Goal: Information Seeking & Learning: Learn about a topic

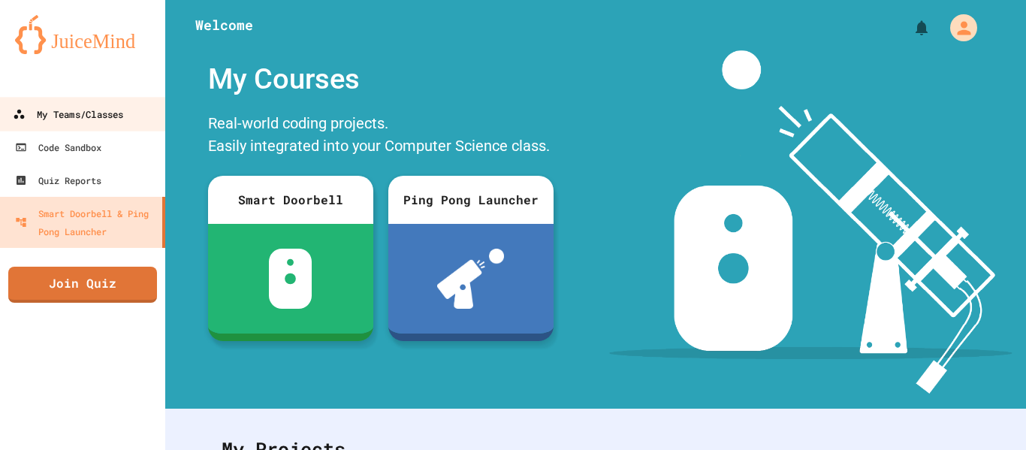
click at [72, 113] on div "My Teams/Classes" at bounding box center [68, 114] width 110 height 19
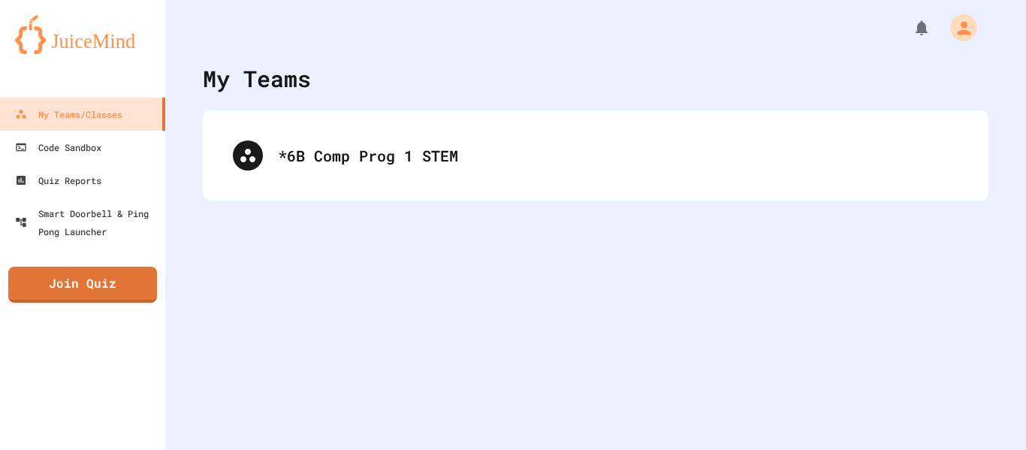
click at [361, 121] on div "*6B Comp Prog 1 STEM" at bounding box center [596, 155] width 786 height 90
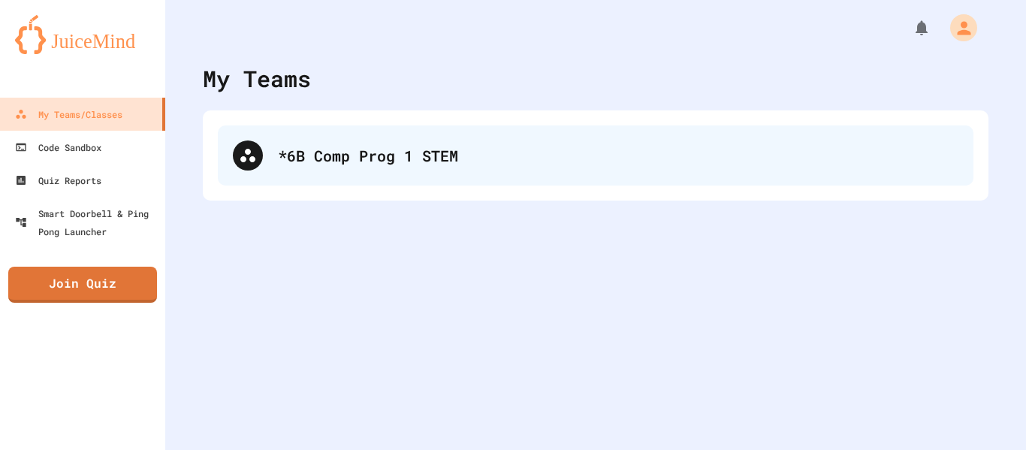
click at [360, 141] on div "*6B Comp Prog 1 STEM" at bounding box center [595, 155] width 755 height 60
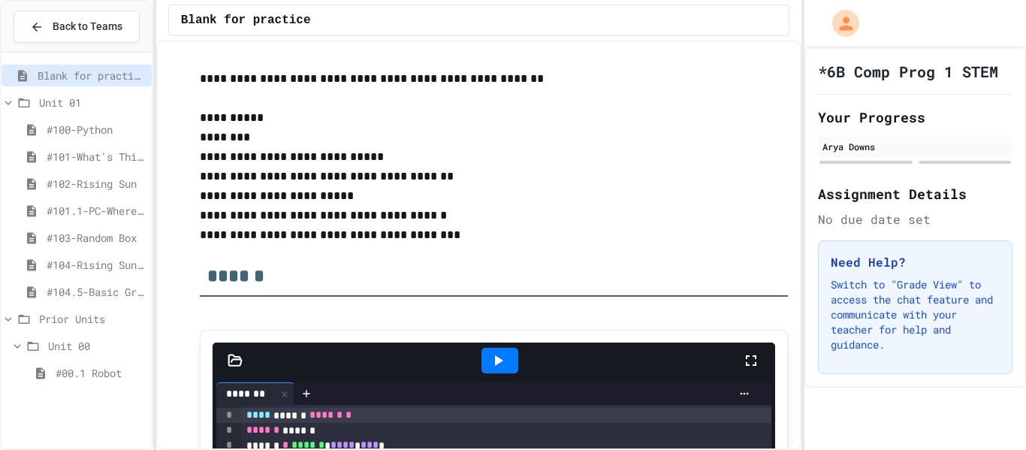
click at [97, 293] on span "#104.5-Basic Graphics Review" at bounding box center [96, 292] width 99 height 16
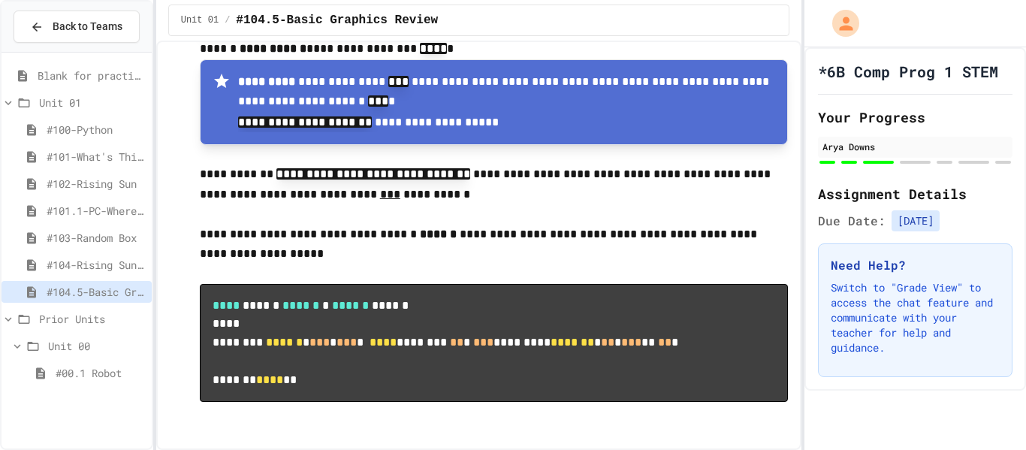
scroll to position [9556, 0]
